Goal: Complete application form

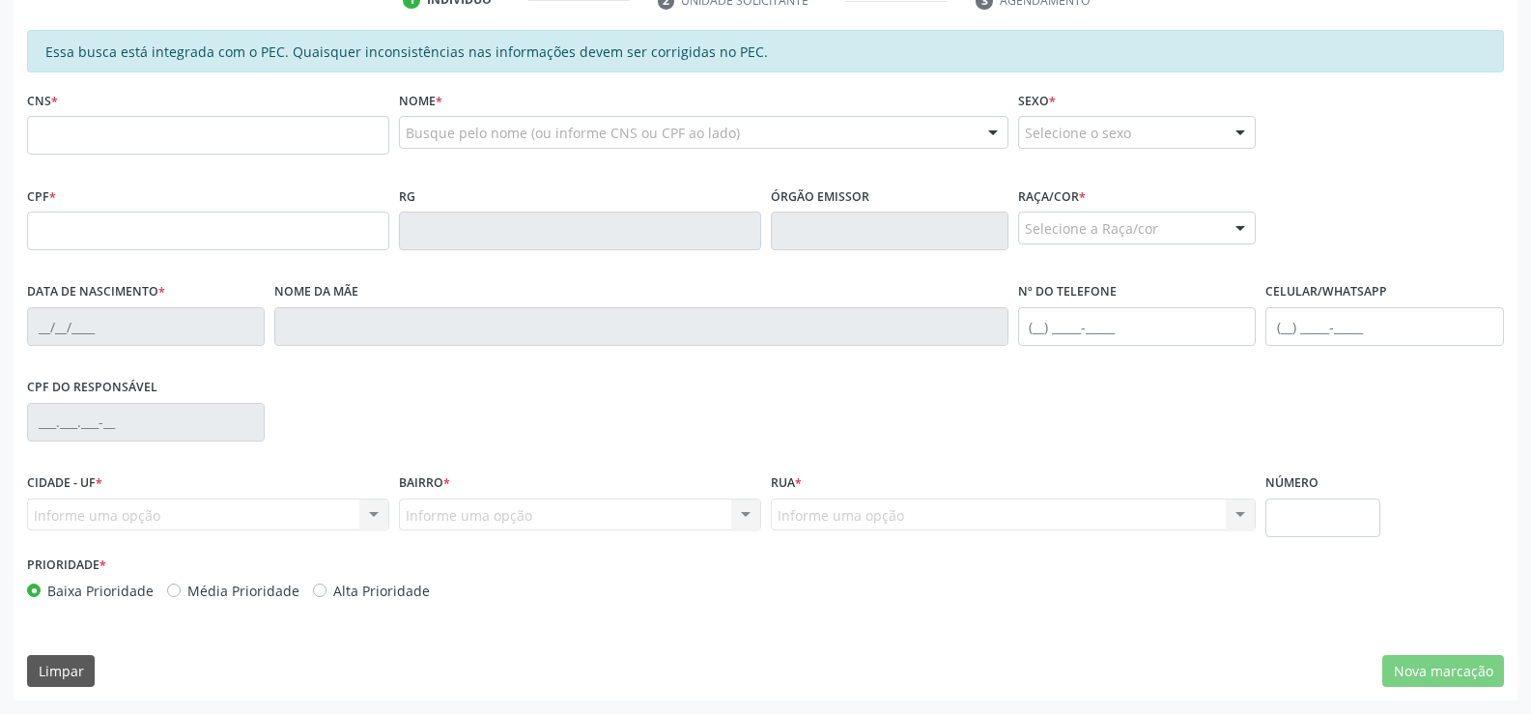
scroll to position [320, 0]
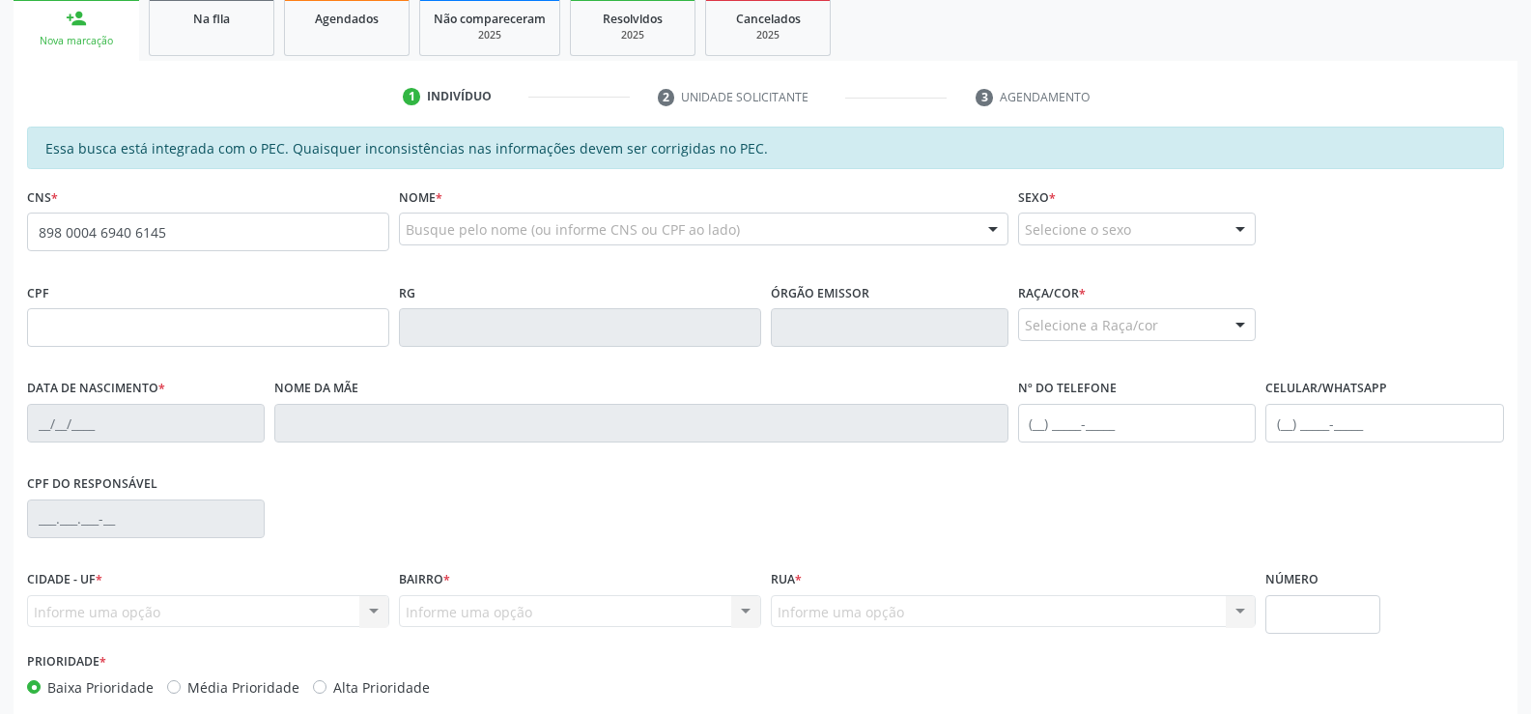
type input "898 0004 6940 6145"
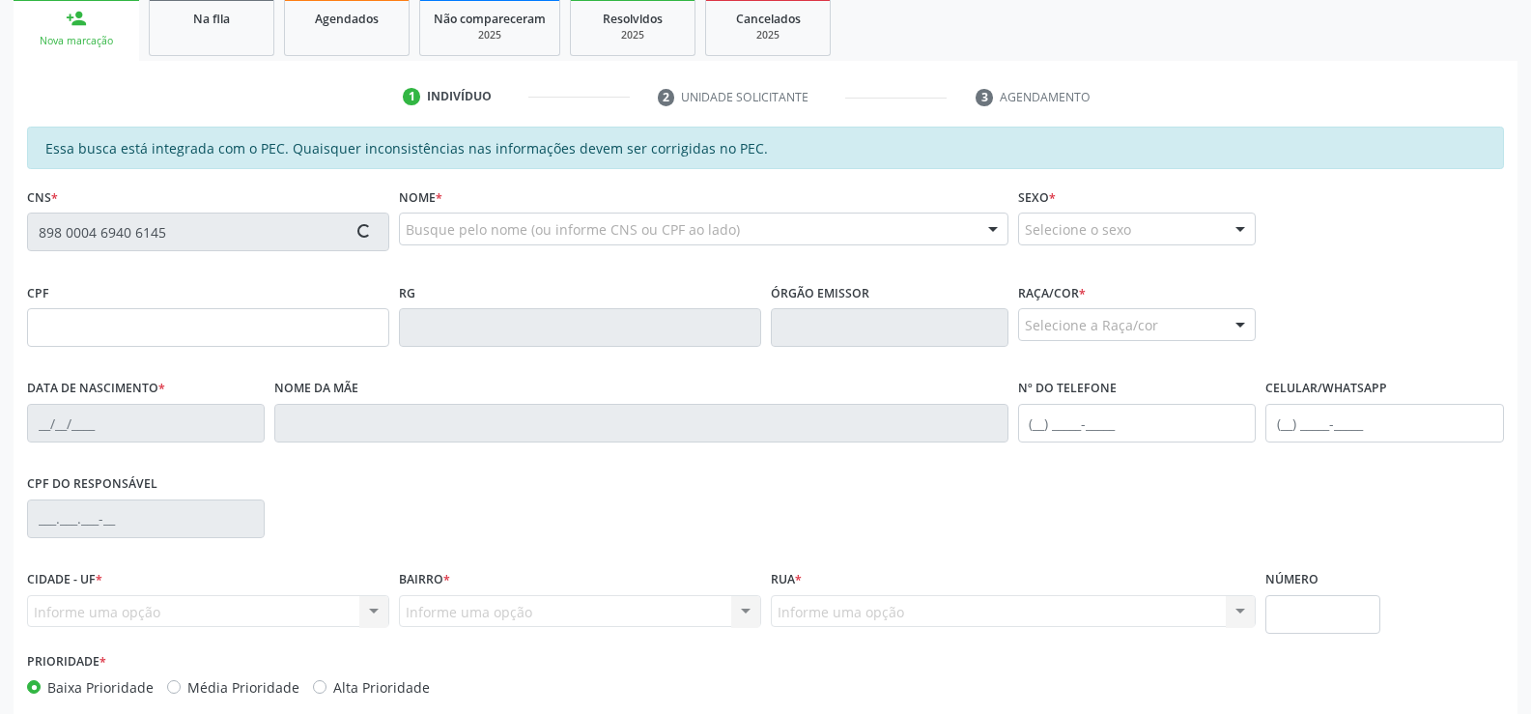
type input "030.822.475-20"
type input "[DATE]"
type input "[PERSON_NAME]"
type input "[PHONE_NUMBER]"
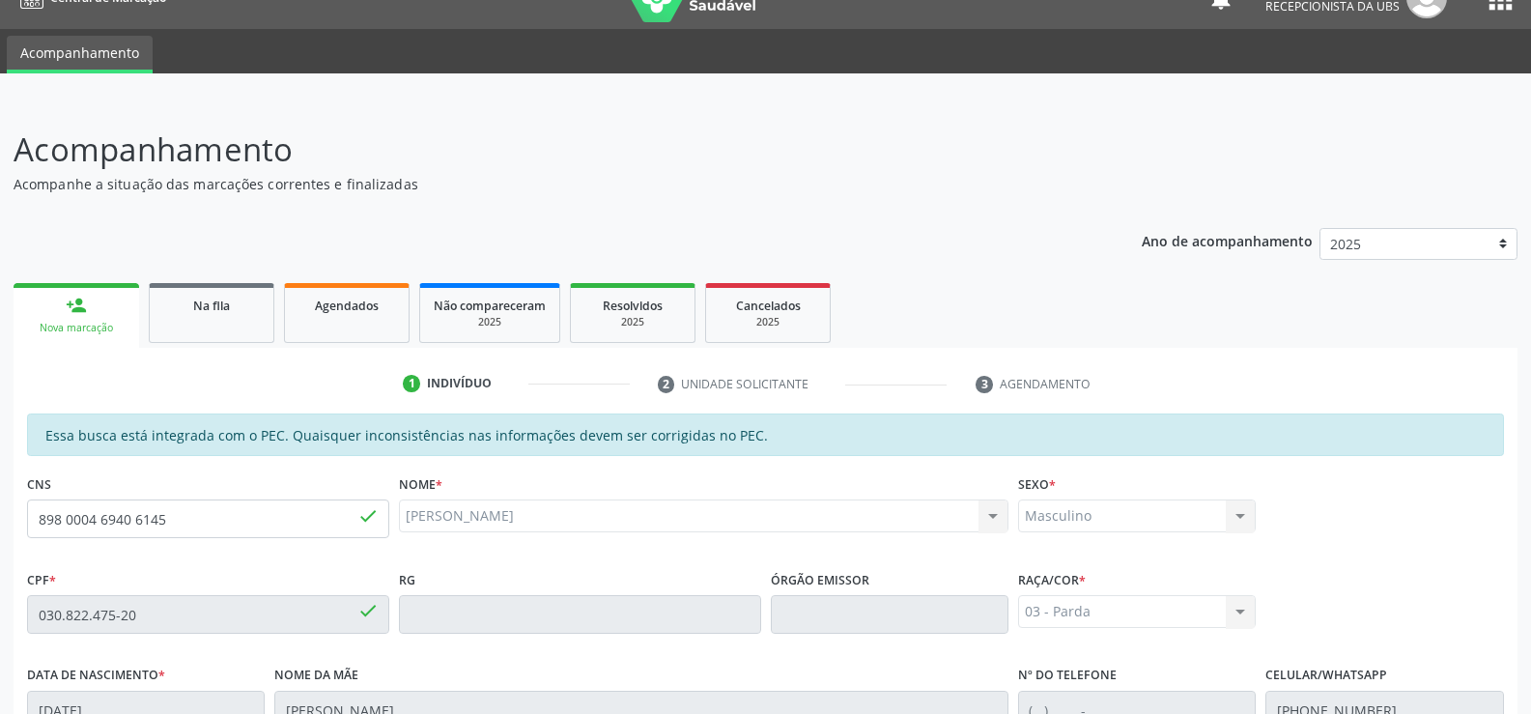
scroll to position [30, 0]
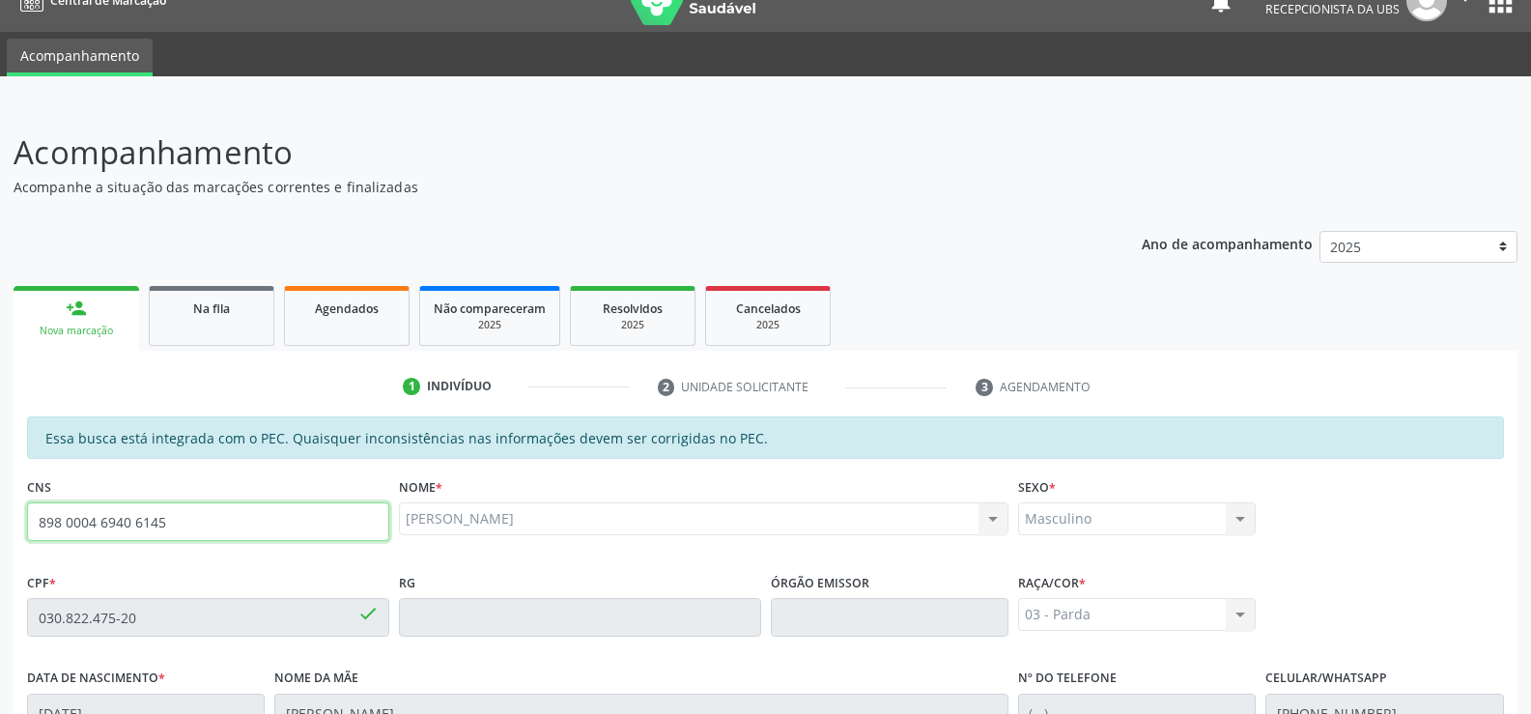
click at [182, 521] on input "898 0004 6940 6145" at bounding box center [208, 521] width 362 height 39
type input "8"
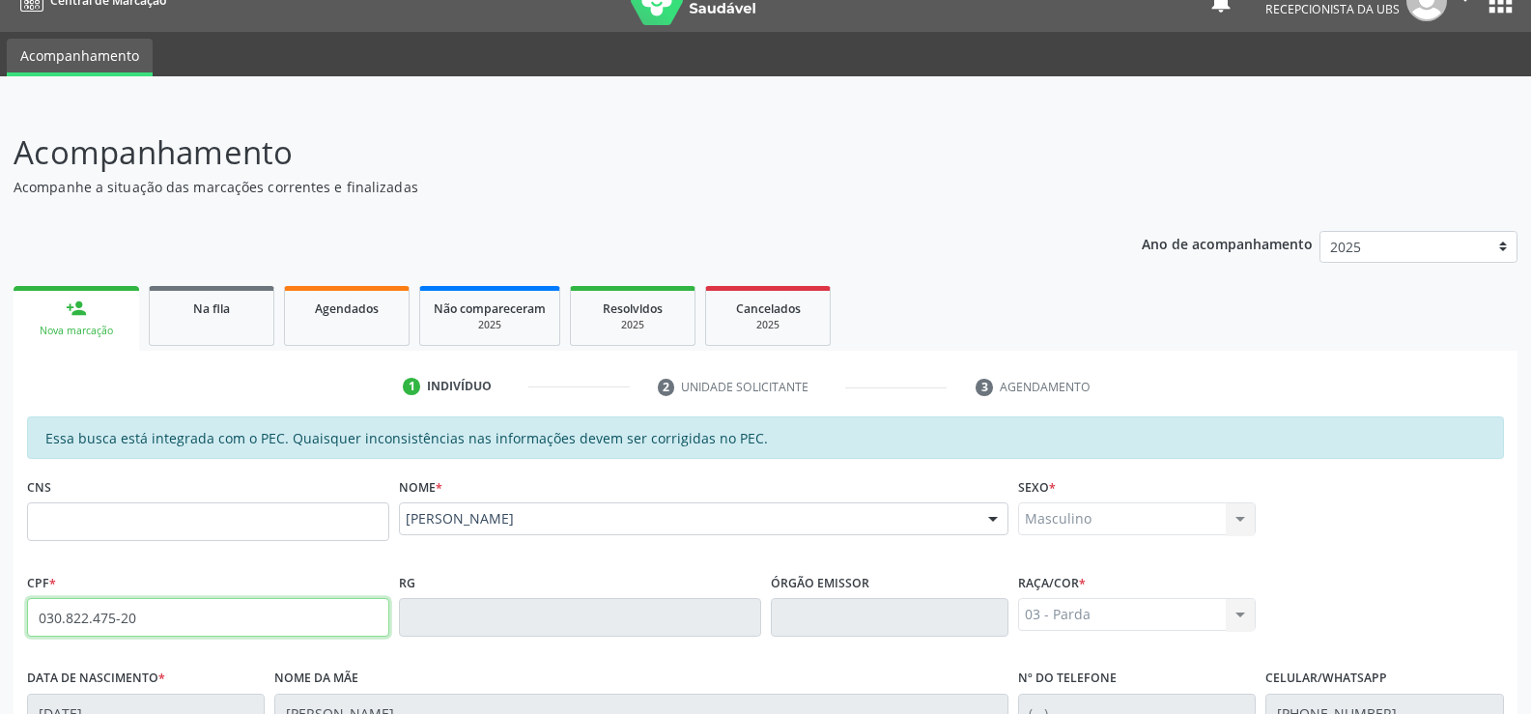
click at [158, 617] on input "030.822.475-20" at bounding box center [208, 617] width 362 height 39
type input "0"
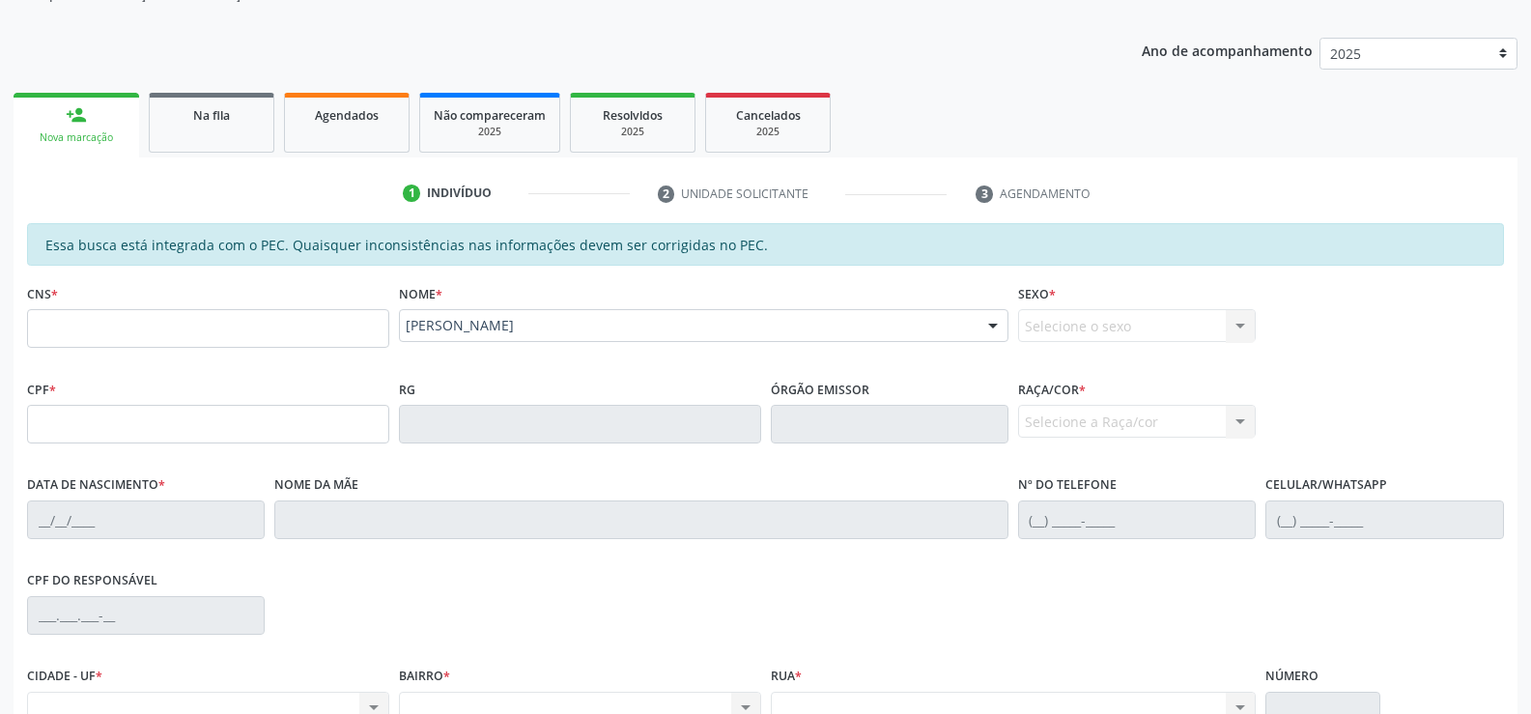
scroll to position [0, 0]
